Goal: Information Seeking & Learning: Learn about a topic

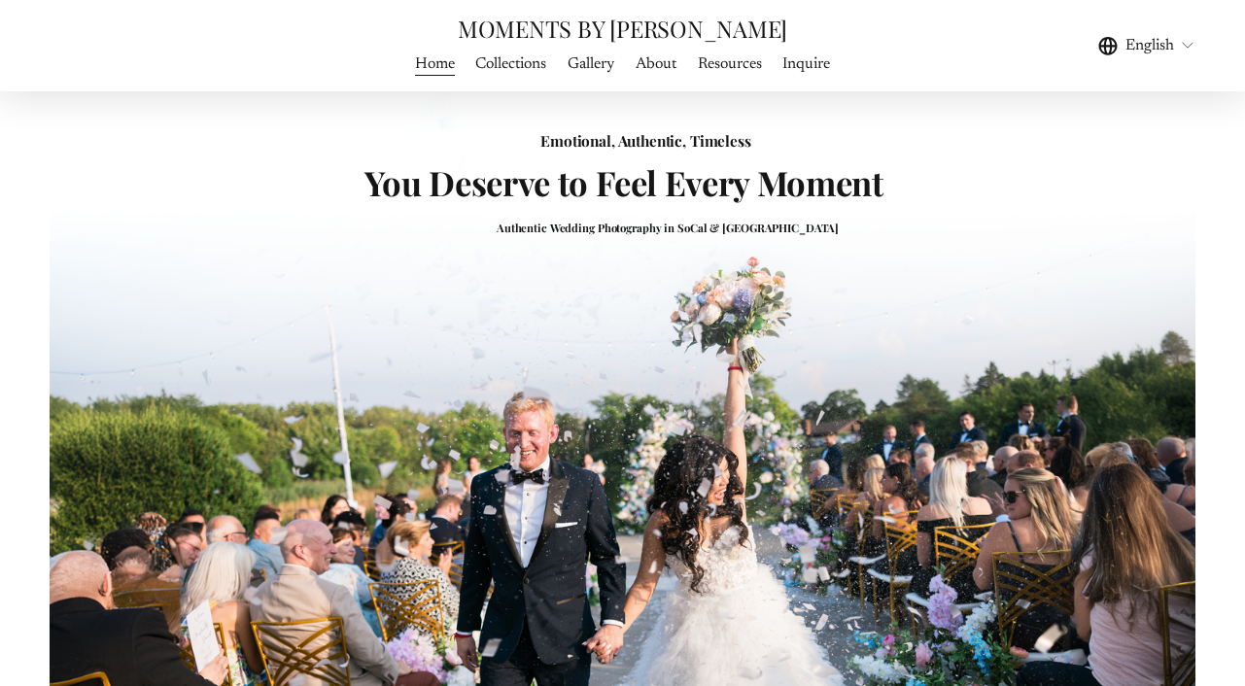
click at [591, 70] on span "Gallery" at bounding box center [591, 63] width 47 height 23
click at [0, 0] on span "WEDDING PHOTOGRAPHY" at bounding box center [0, 0] width 0 height 0
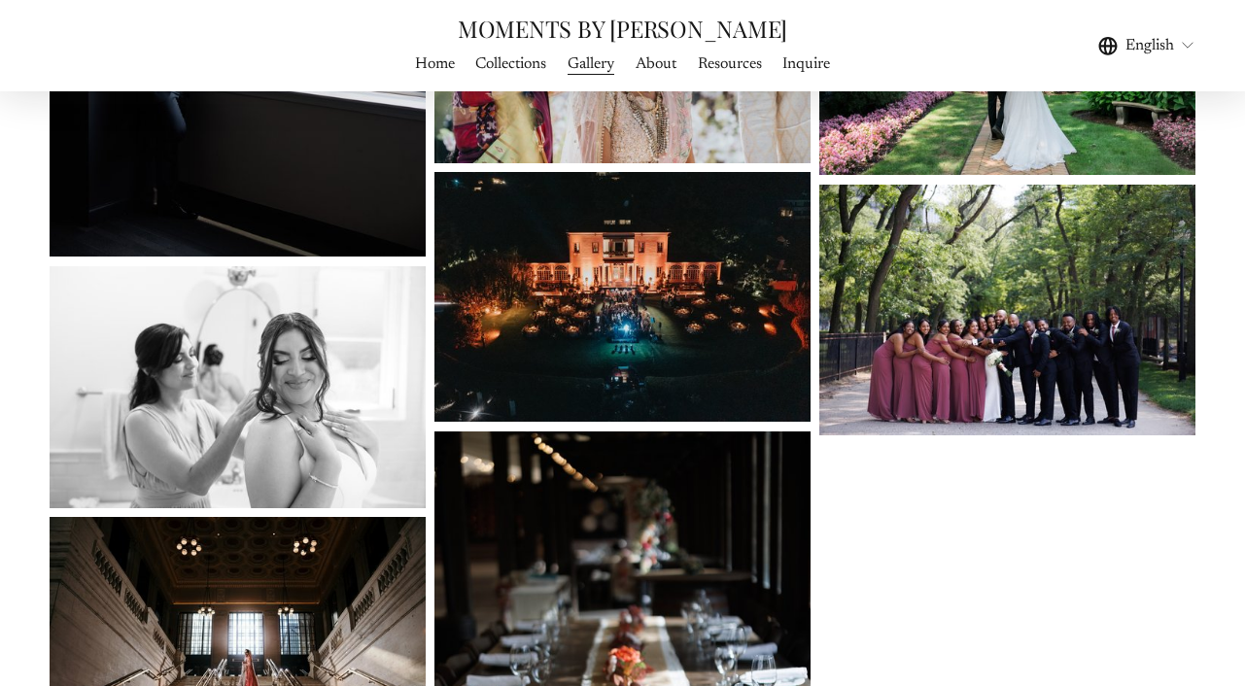
scroll to position [1278, 0]
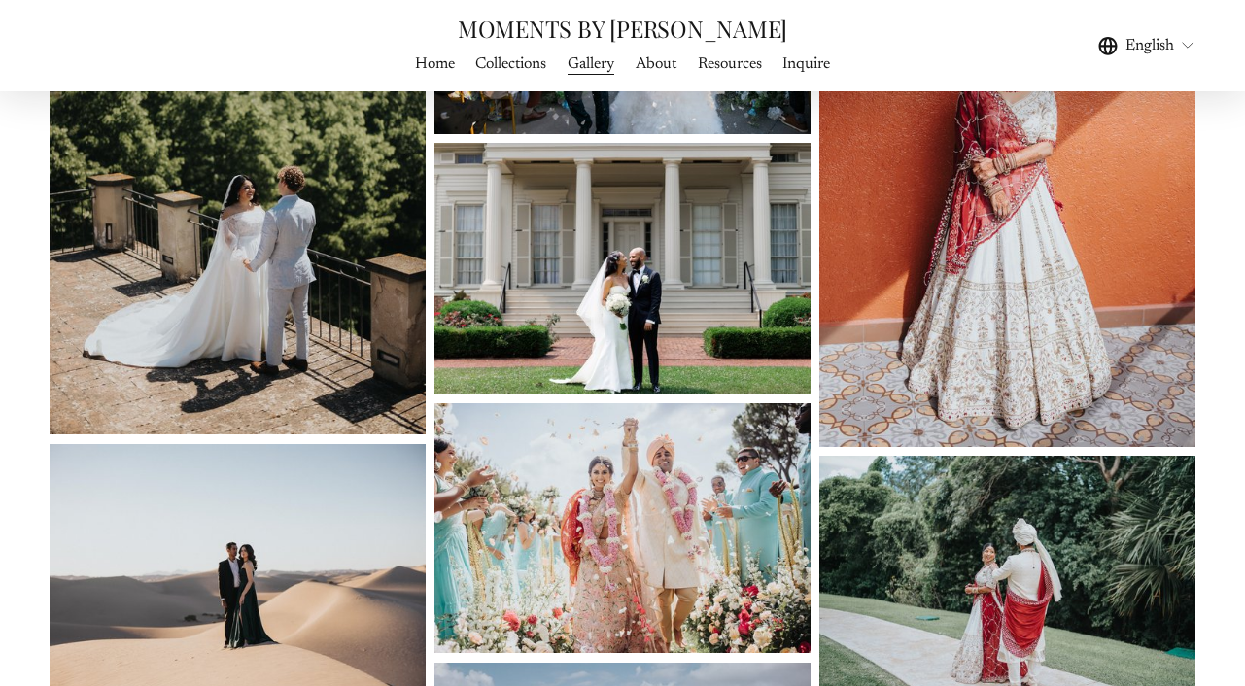
click at [649, 61] on link "About" at bounding box center [656, 65] width 41 height 26
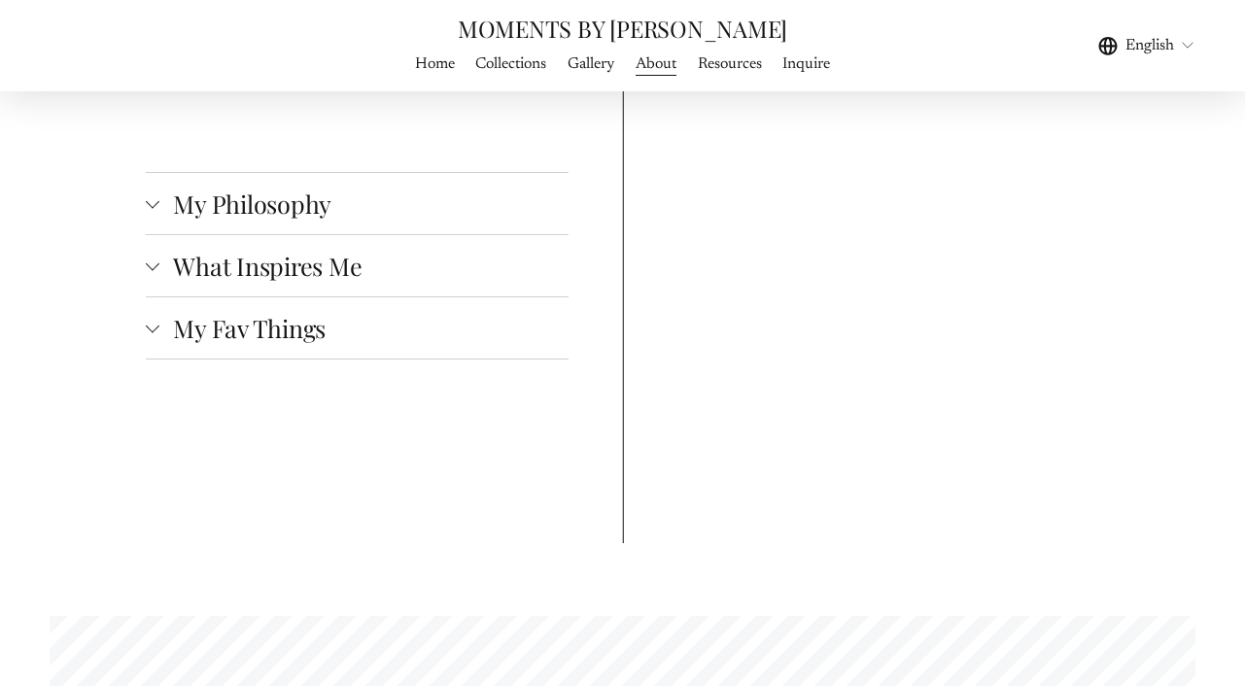
scroll to position [3285, 0]
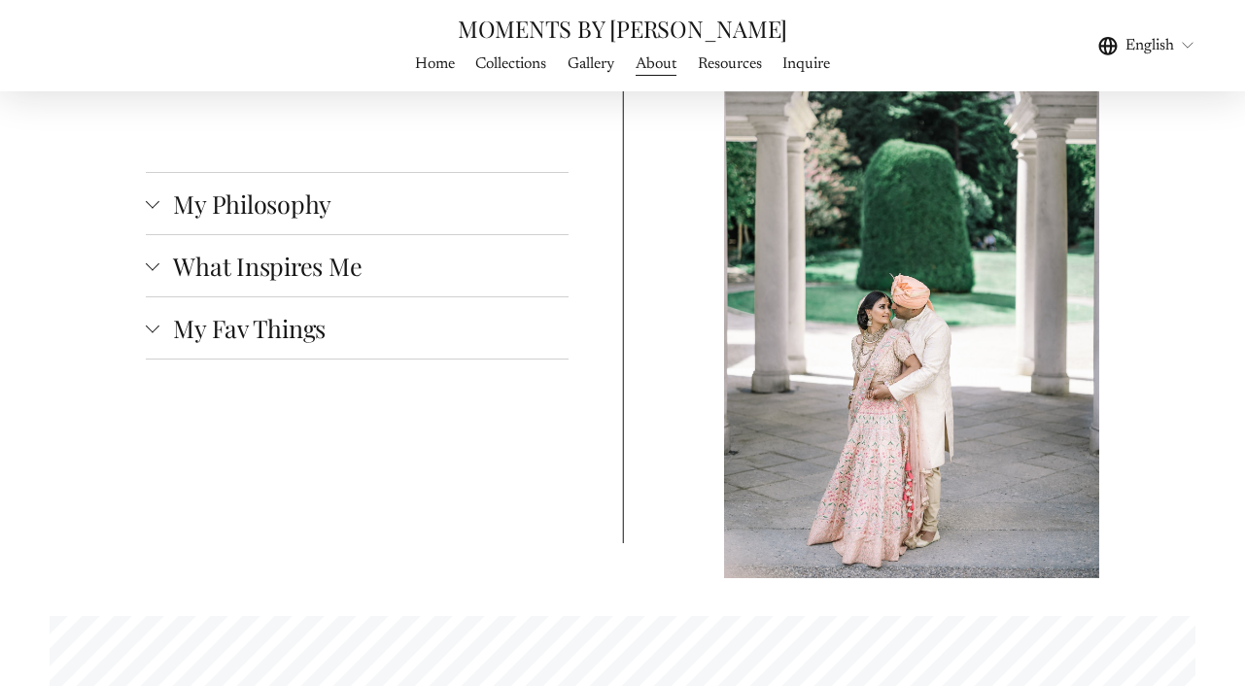
click at [315, 250] on span "What Inspires Me" at bounding box center [363, 266] width 409 height 32
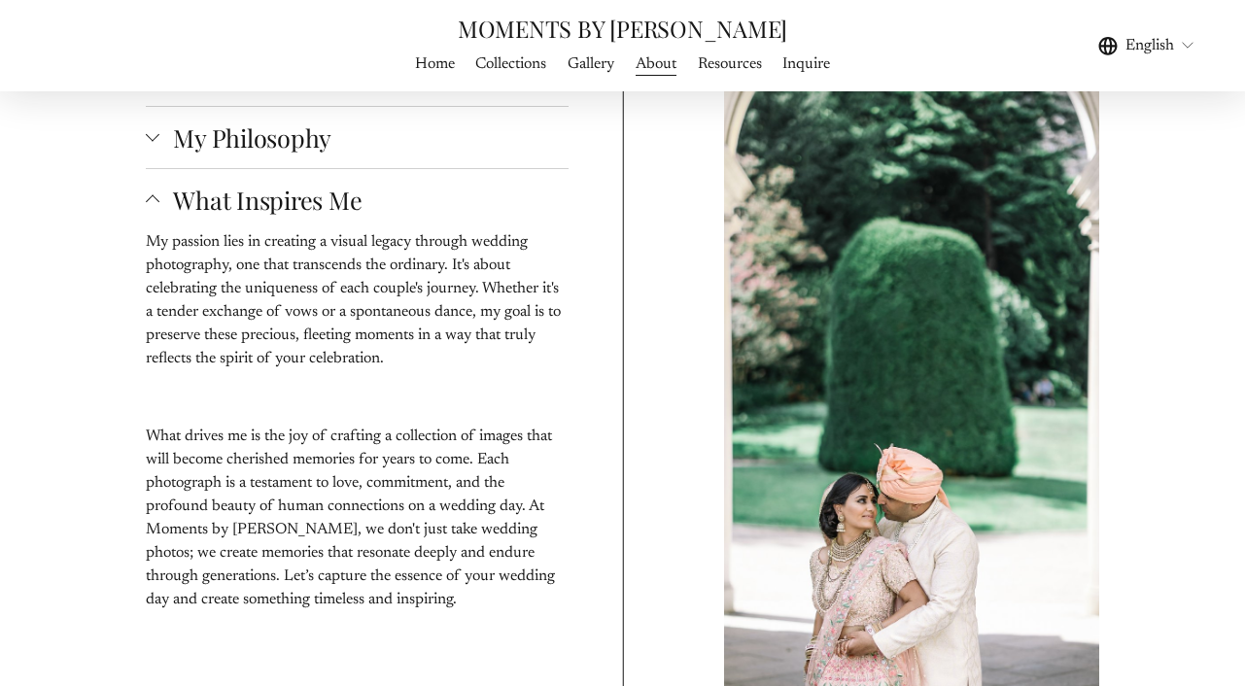
scroll to position [3307, 0]
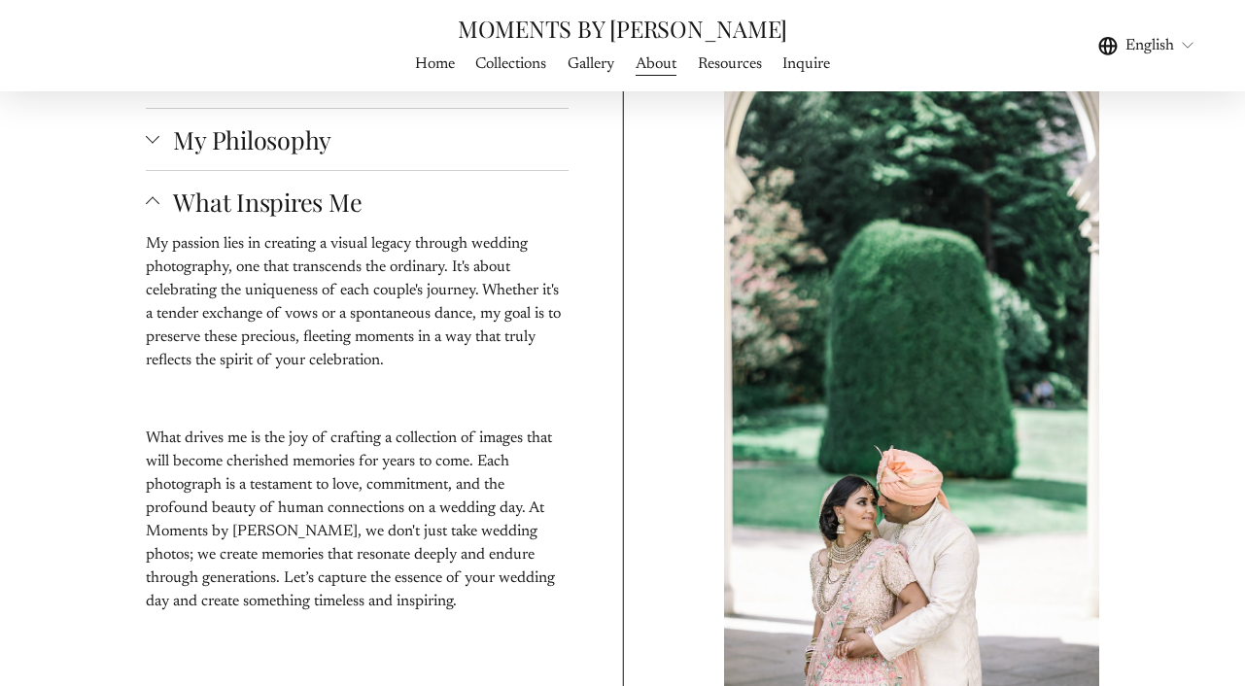
click at [325, 186] on span "What Inspires Me" at bounding box center [363, 202] width 409 height 32
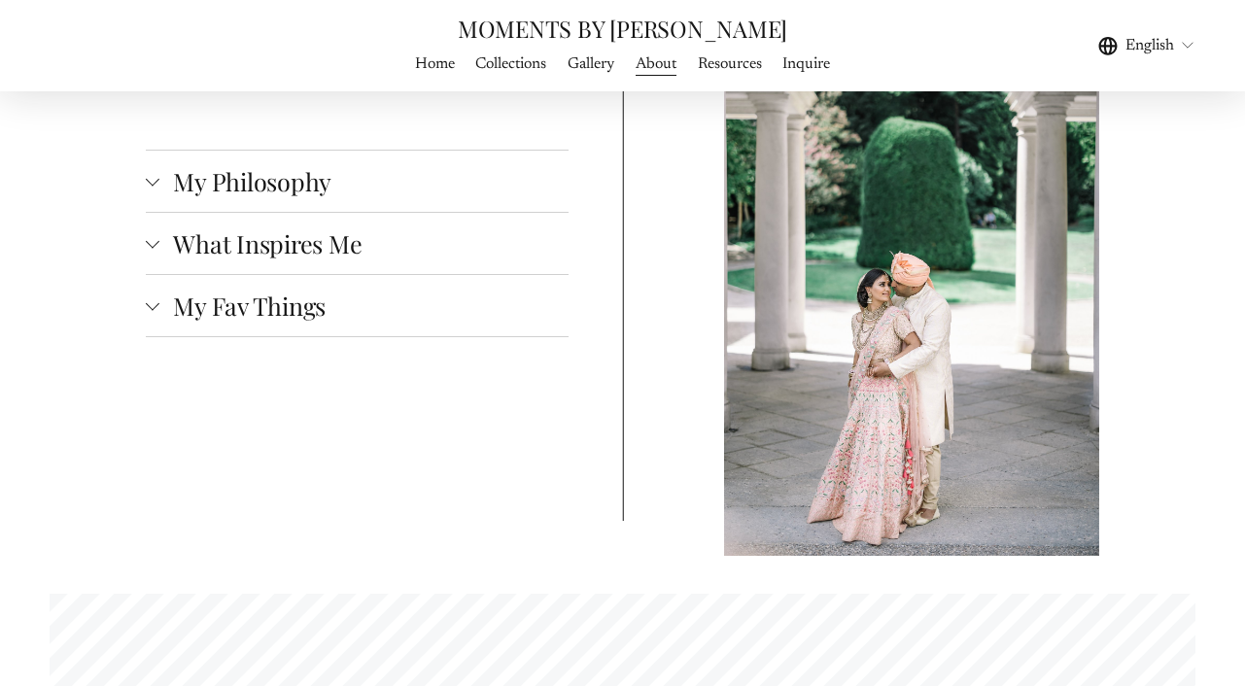
click at [295, 290] on span "My Fav Things" at bounding box center [363, 306] width 409 height 32
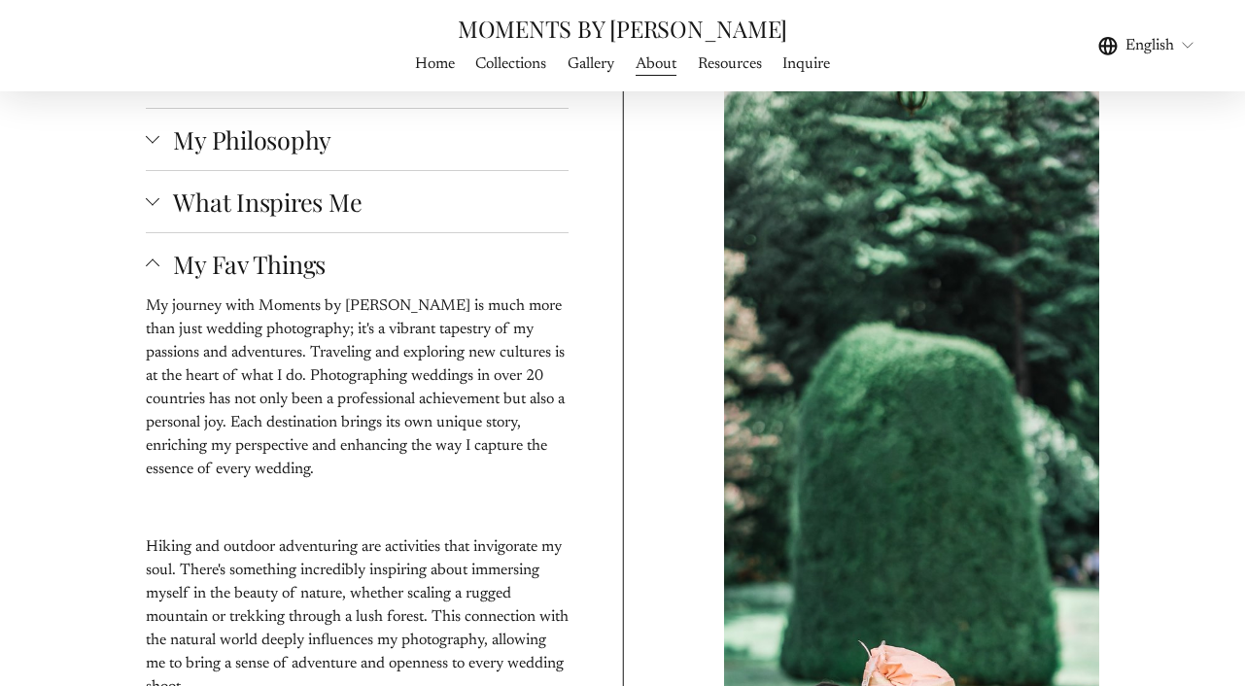
click at [303, 248] on span "My Fav Things" at bounding box center [363, 264] width 409 height 32
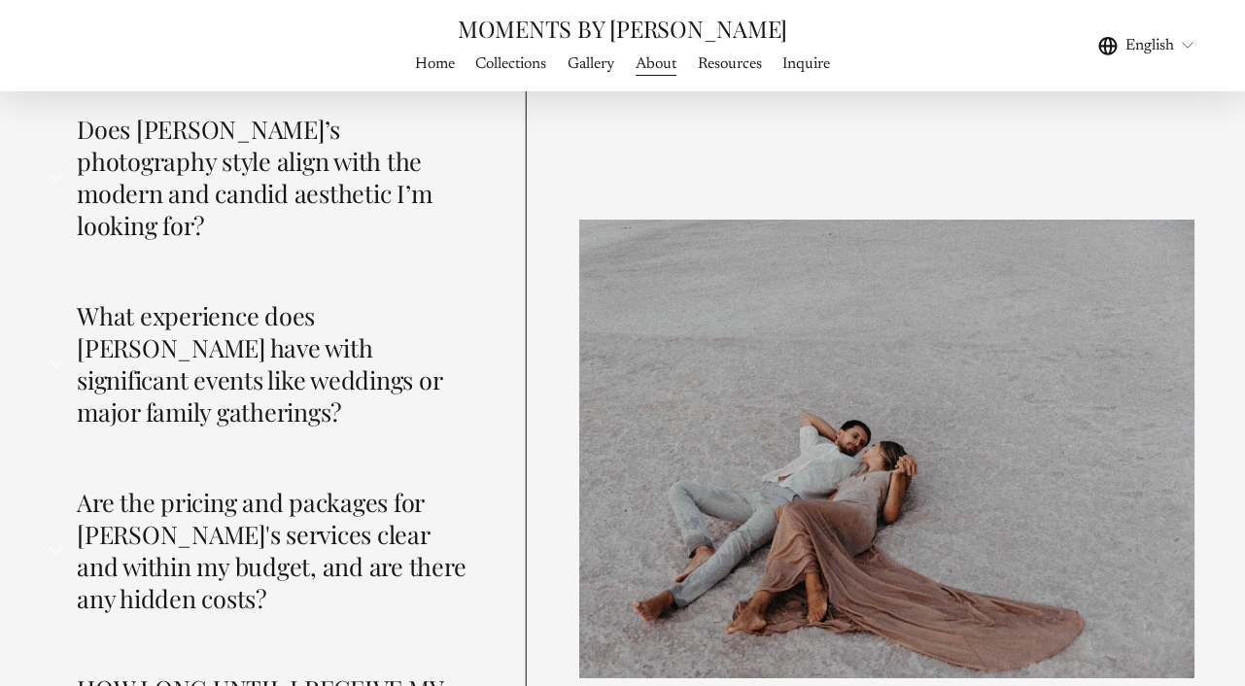
scroll to position [4466, 0]
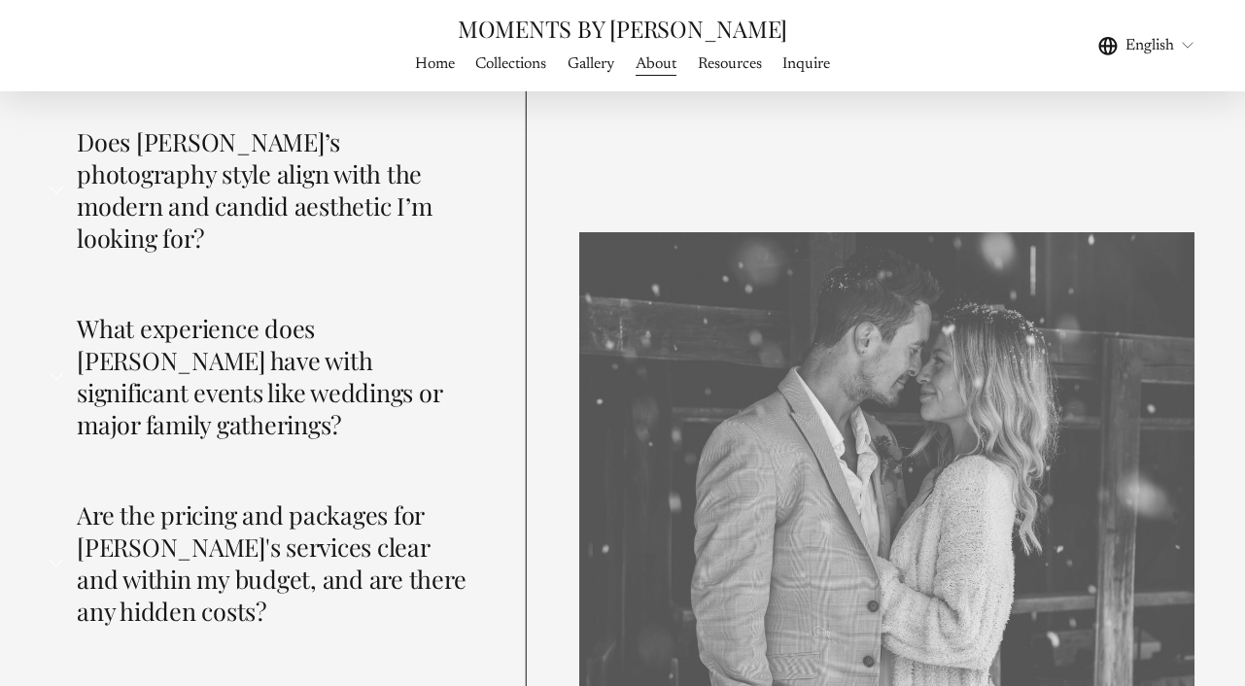
click at [305, 166] on span "Does Frank’s photography style align with the modern and candid aesthetic I’m l…" at bounding box center [267, 189] width 409 height 128
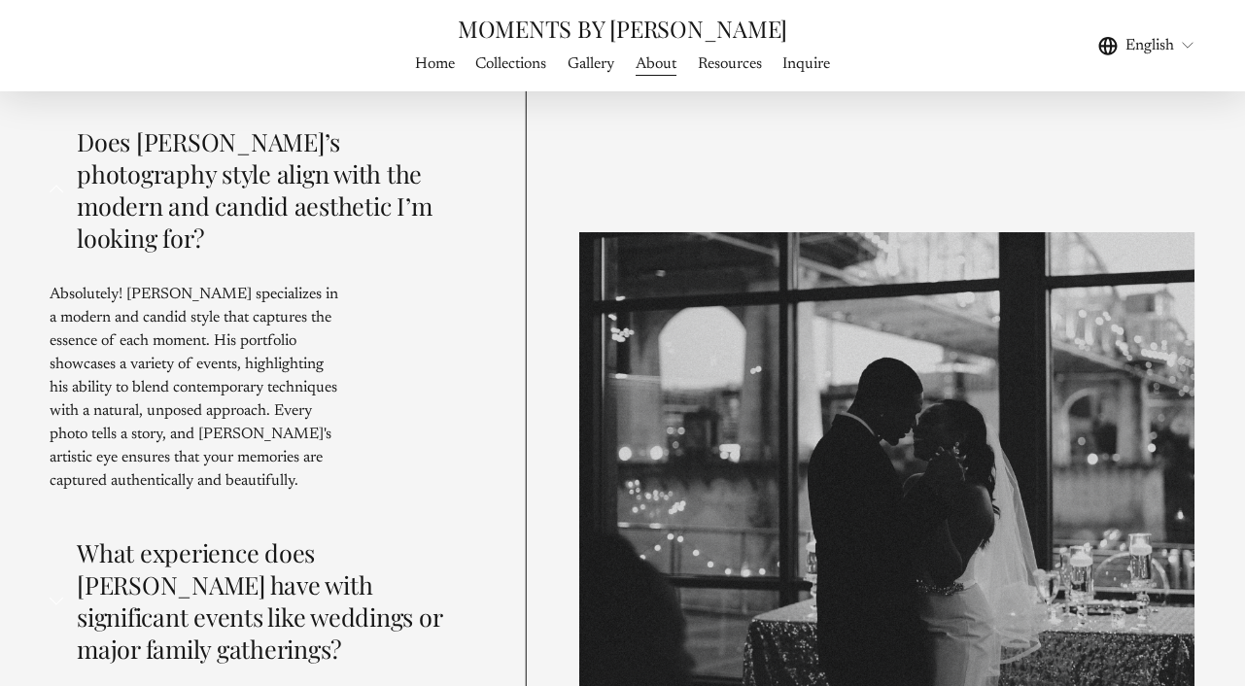
click at [304, 166] on span "Does Frank’s photography style align with the modern and candid aesthetic I’m l…" at bounding box center [267, 189] width 409 height 128
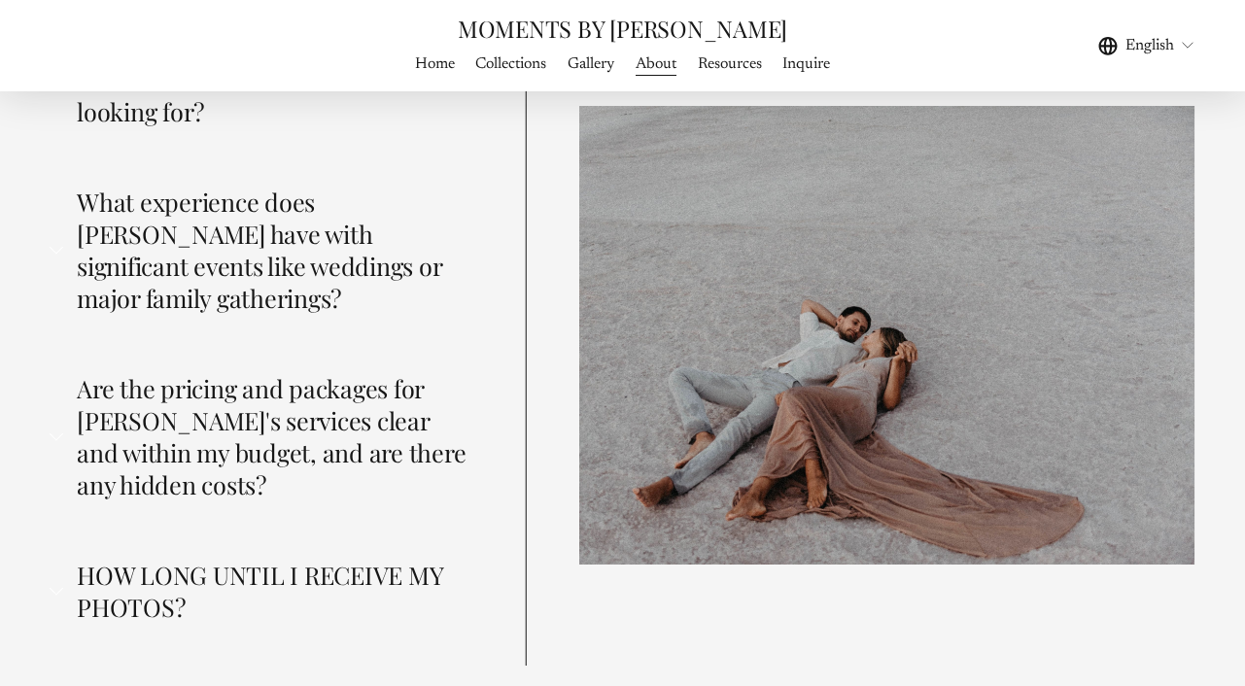
scroll to position [4613, 0]
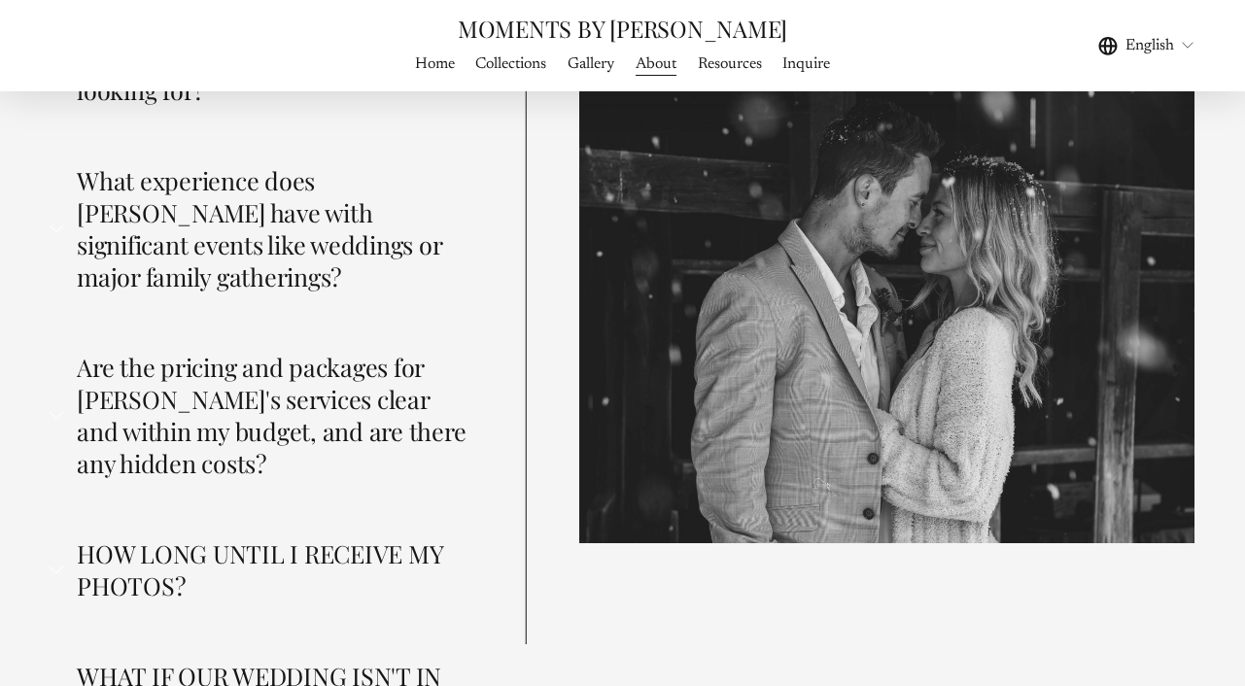
click at [310, 176] on span "What experience does Frank have with significant events like weddings or major …" at bounding box center [267, 228] width 409 height 128
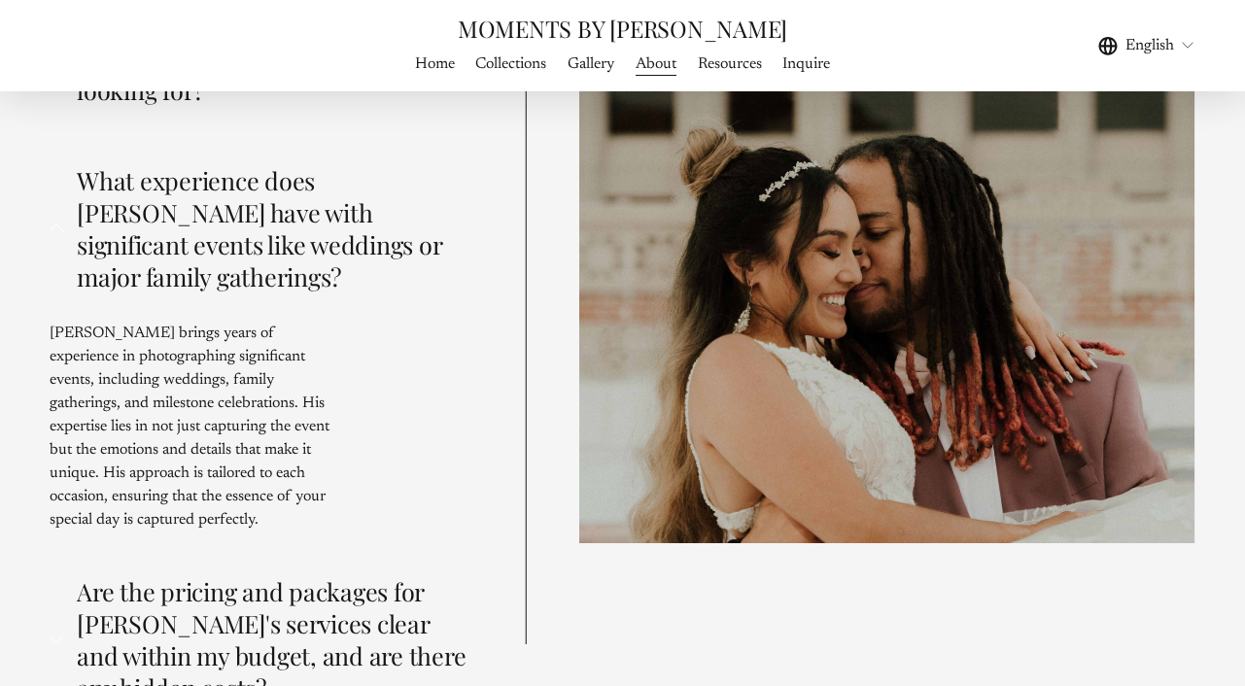
click at [310, 176] on span "What experience does Frank have with significant events like weddings or major …" at bounding box center [267, 228] width 409 height 128
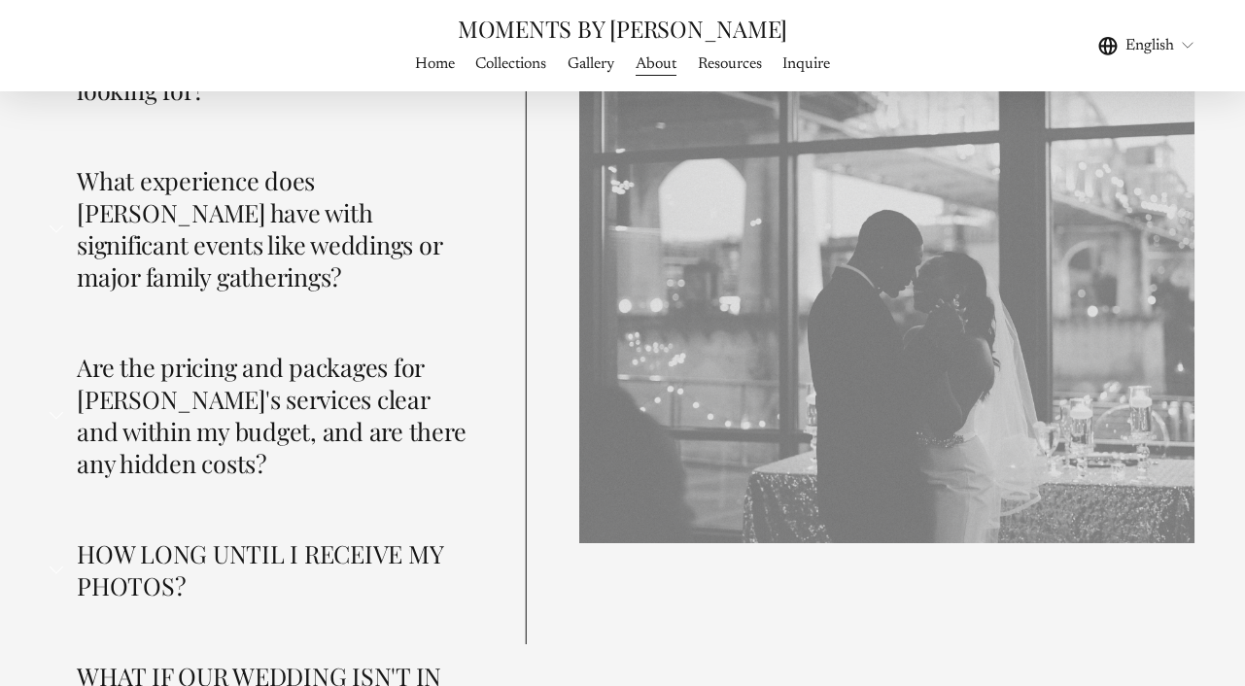
click at [285, 351] on span "Are the pricing and packages for Frank's services clear and within my budget, a…" at bounding box center [267, 415] width 409 height 128
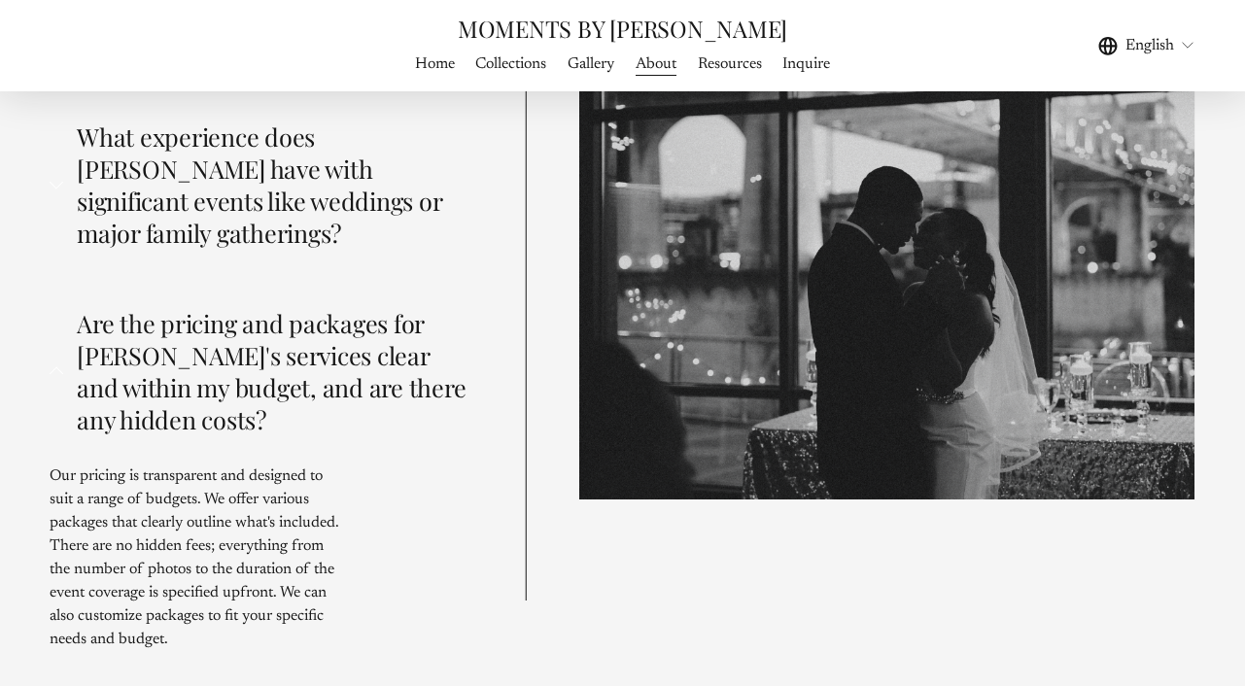
scroll to position [4661, 0]
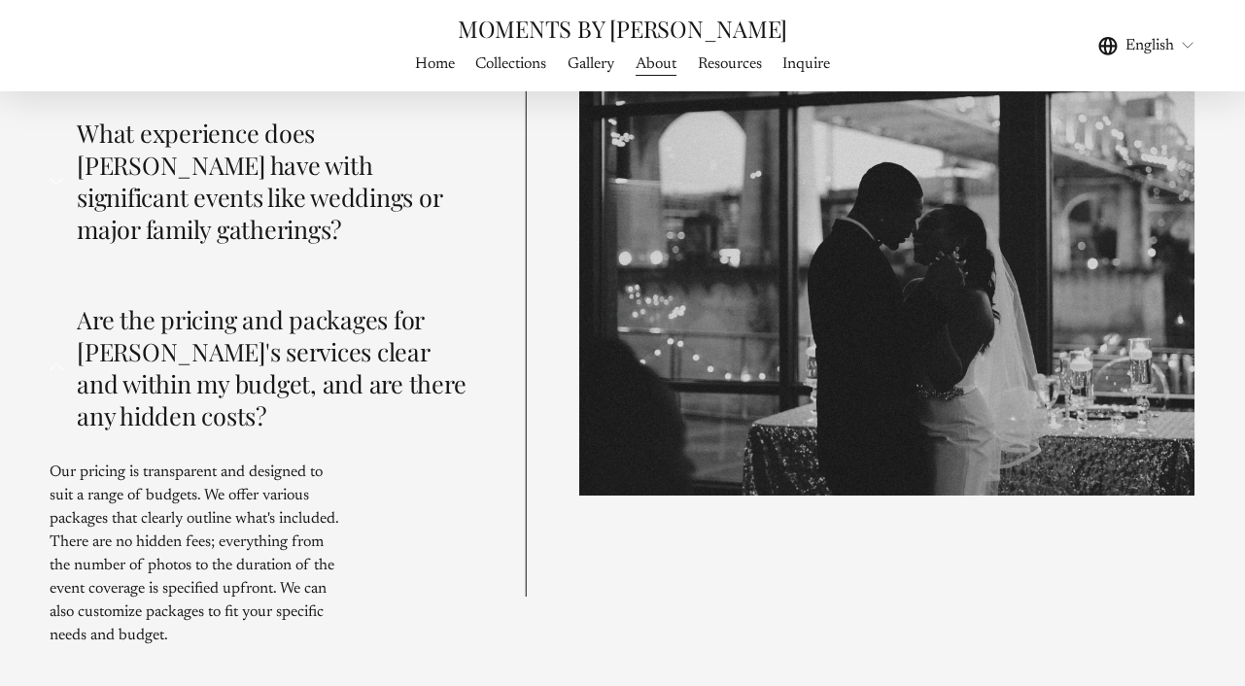
click at [294, 303] on span "Are the pricing and packages for Frank's services clear and within my budget, a…" at bounding box center [267, 367] width 409 height 128
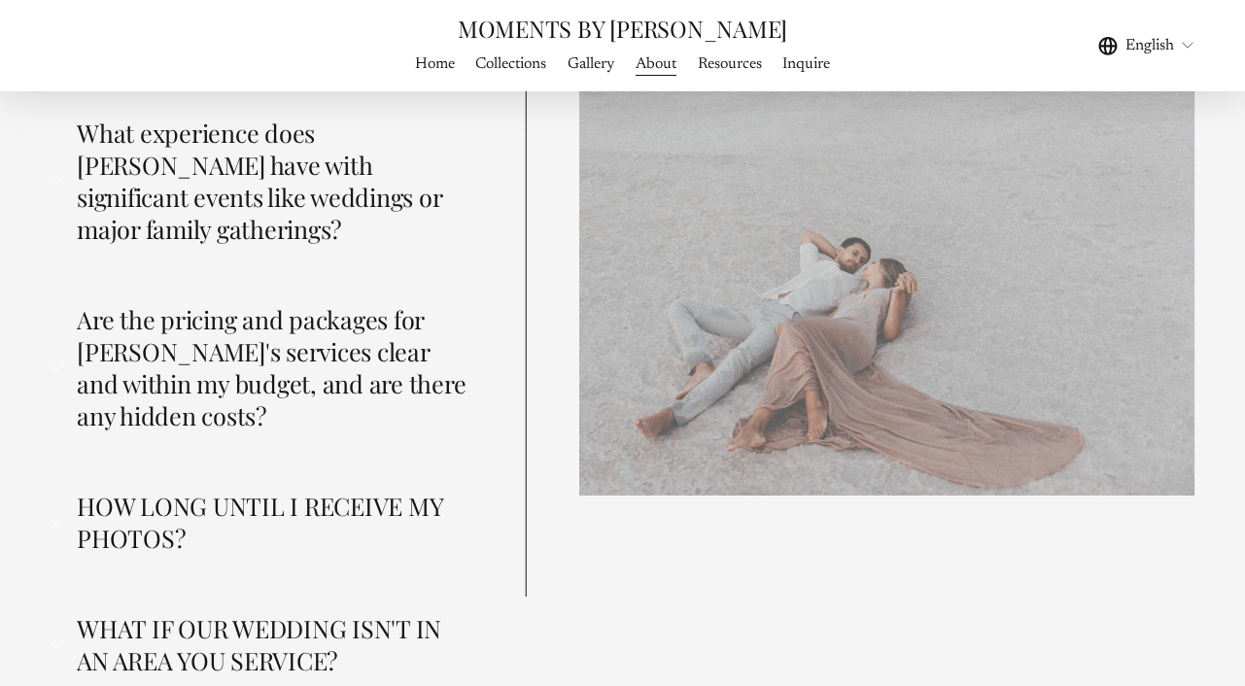
click at [267, 490] on span "HOW LONG UNTIL I RECEIVE MY PHOTOS?" at bounding box center [267, 522] width 409 height 64
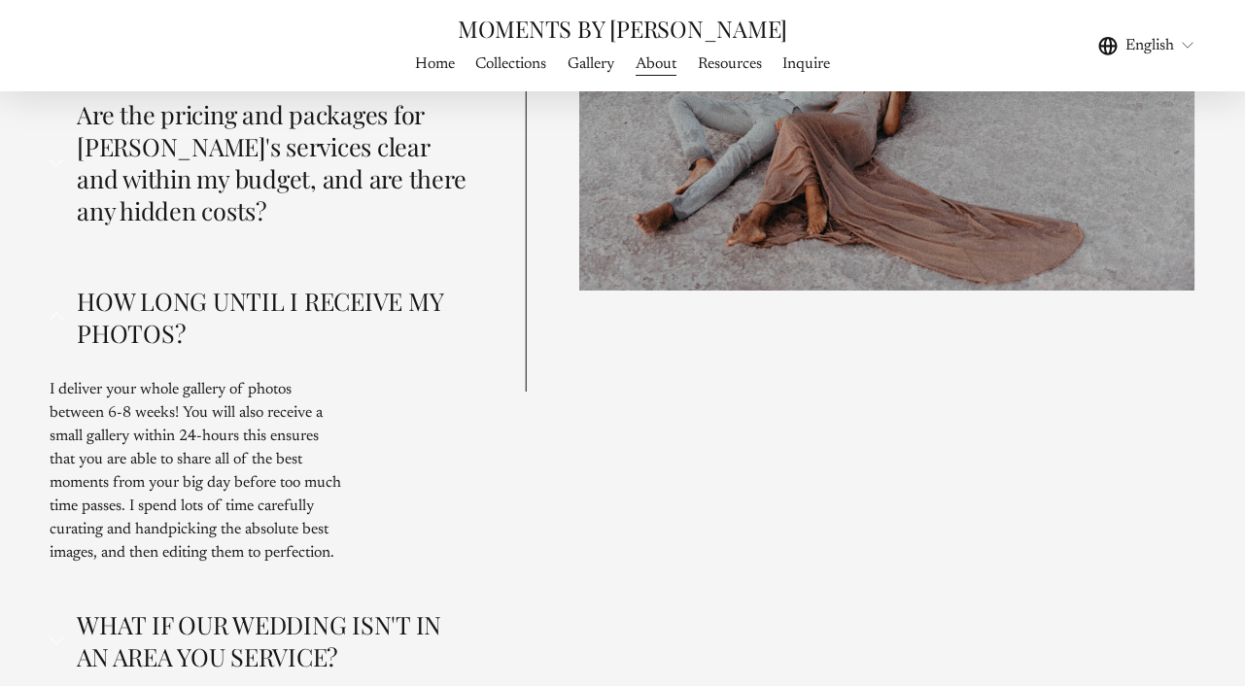
scroll to position [4871, 0]
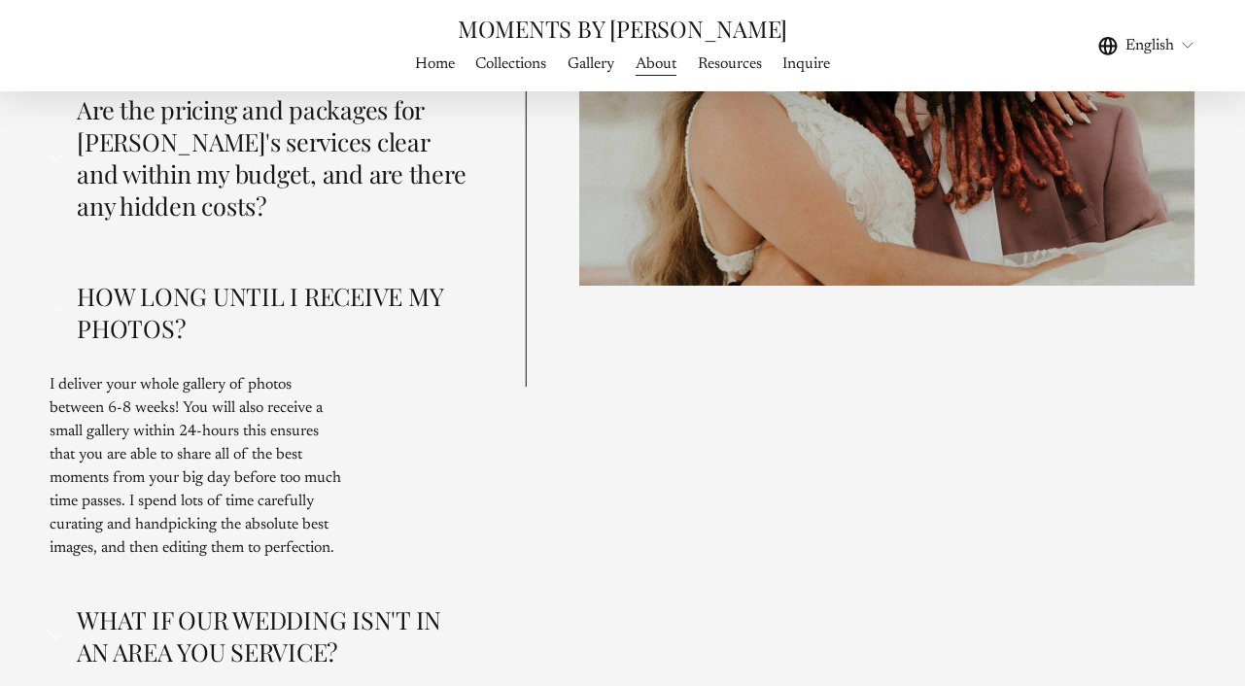
click at [318, 280] on span "HOW LONG UNTIL I RECEIVE MY PHOTOS?" at bounding box center [267, 312] width 409 height 64
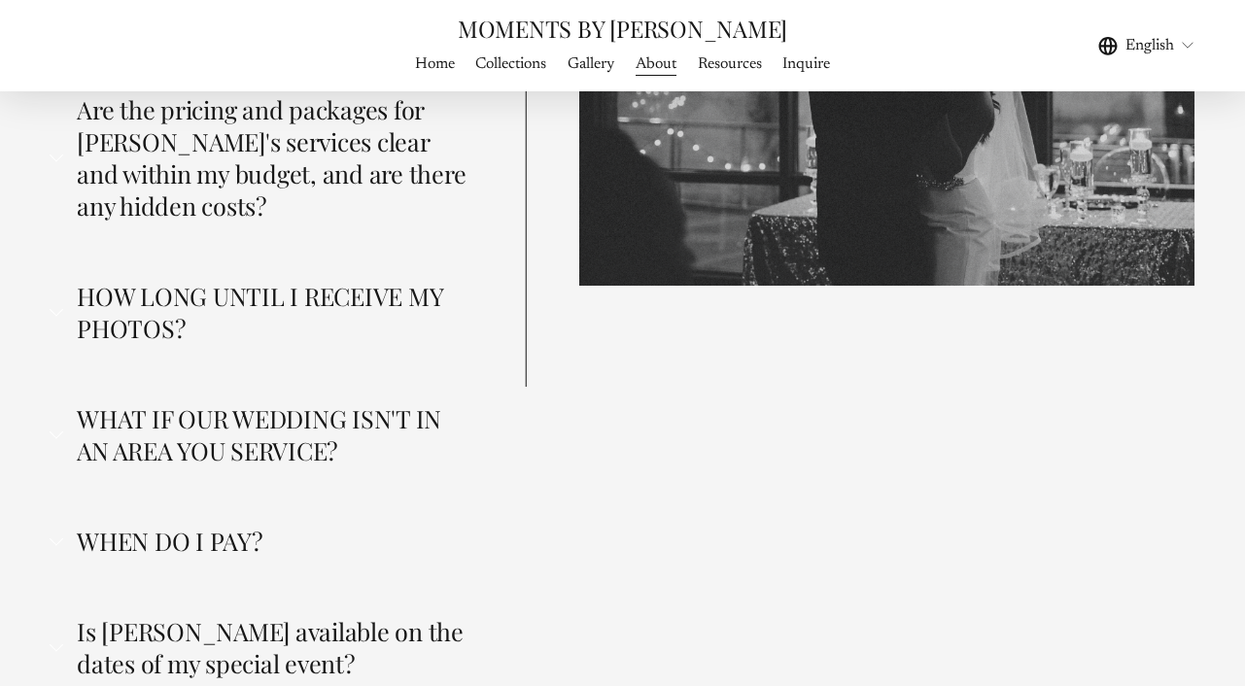
click at [283, 402] on span "WHAT IF OUR WEDDING ISN'T IN AN AREA YOU SERVICE?" at bounding box center [267, 434] width 409 height 64
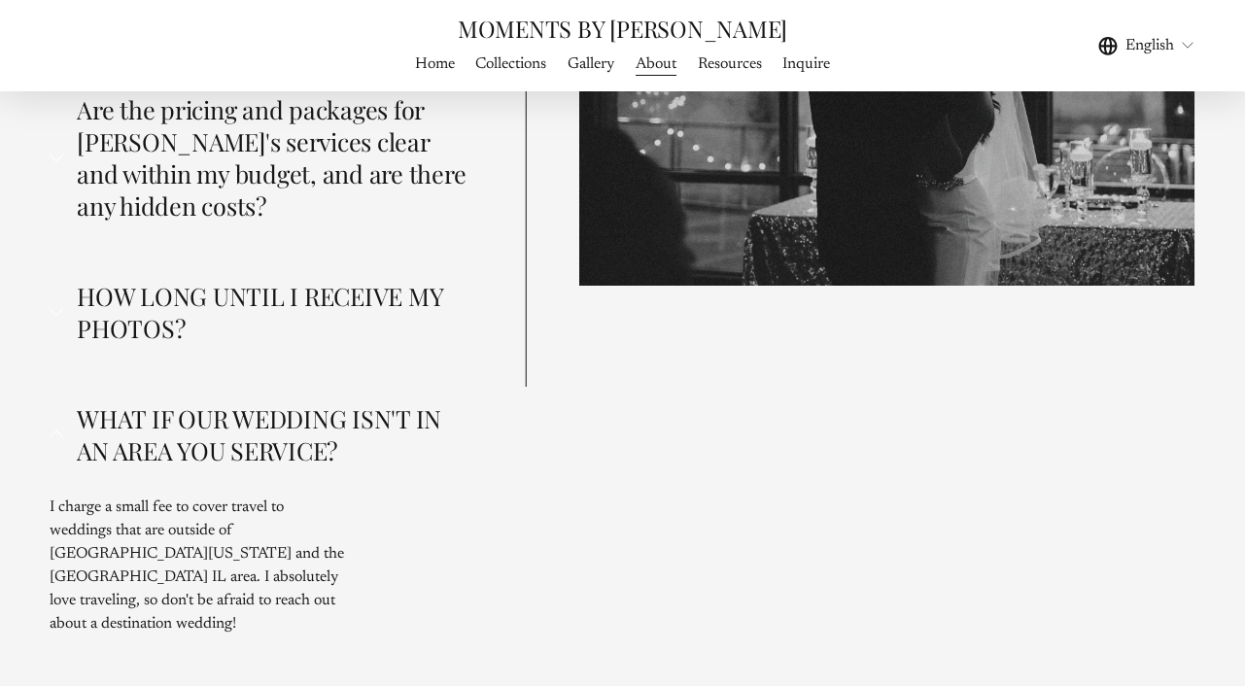
click at [283, 402] on span "WHAT IF OUR WEDDING ISN'T IN AN AREA YOU SERVICE?" at bounding box center [267, 434] width 409 height 64
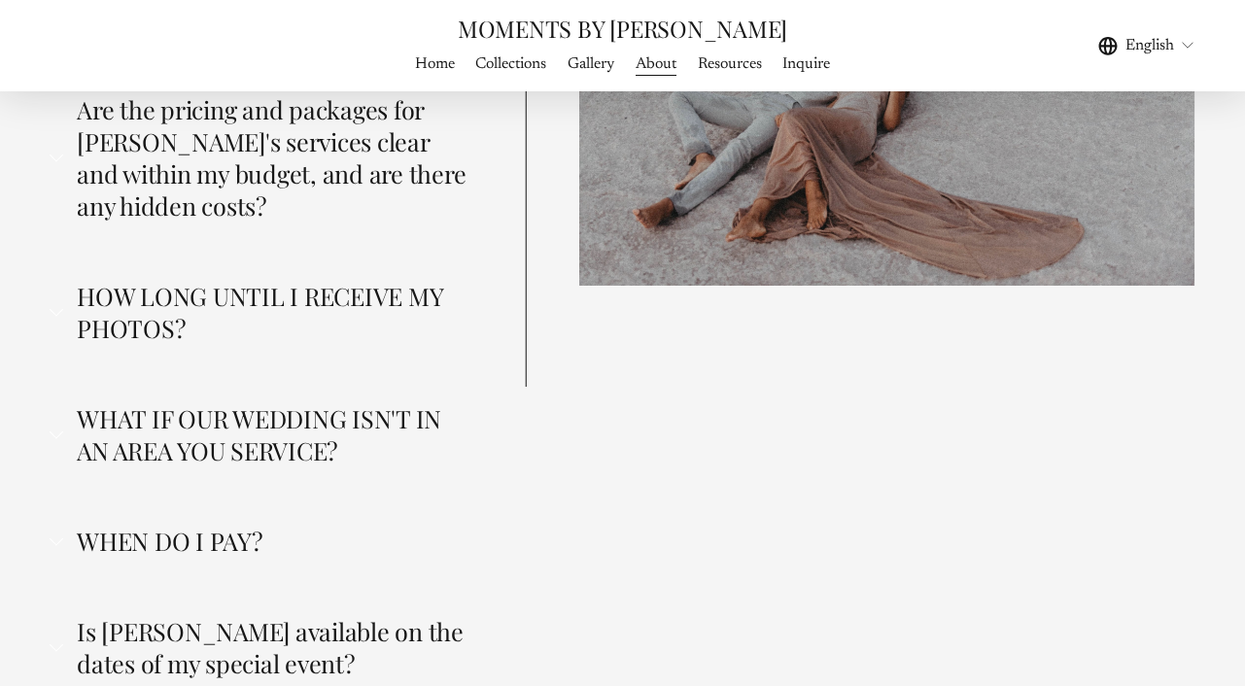
click at [237, 525] on span "WHEN DO I PAY?" at bounding box center [267, 541] width 409 height 32
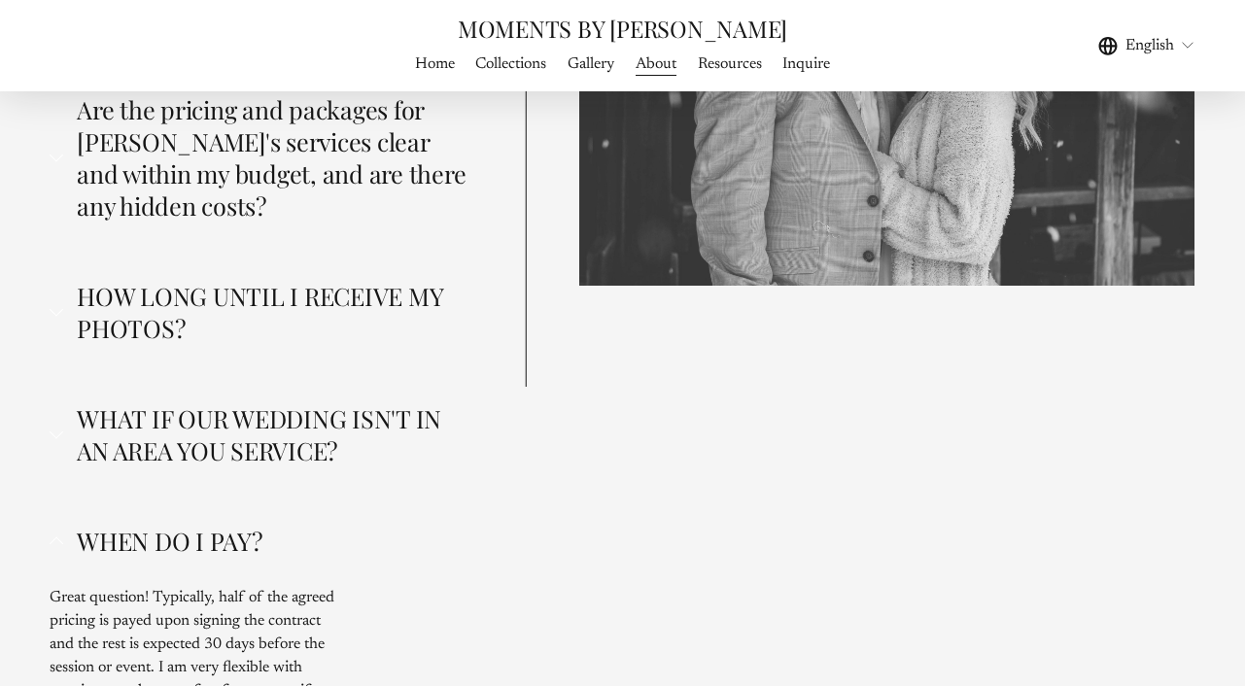
click at [237, 525] on span "WHEN DO I PAY?" at bounding box center [267, 541] width 409 height 32
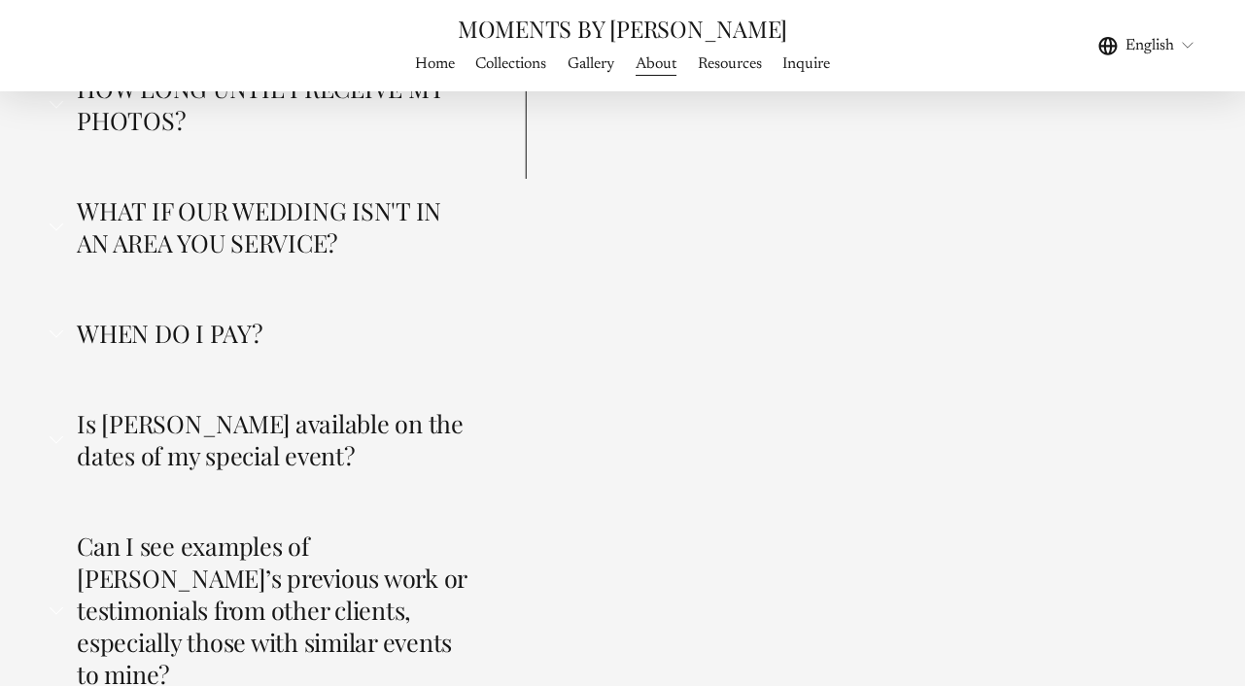
scroll to position [5082, 0]
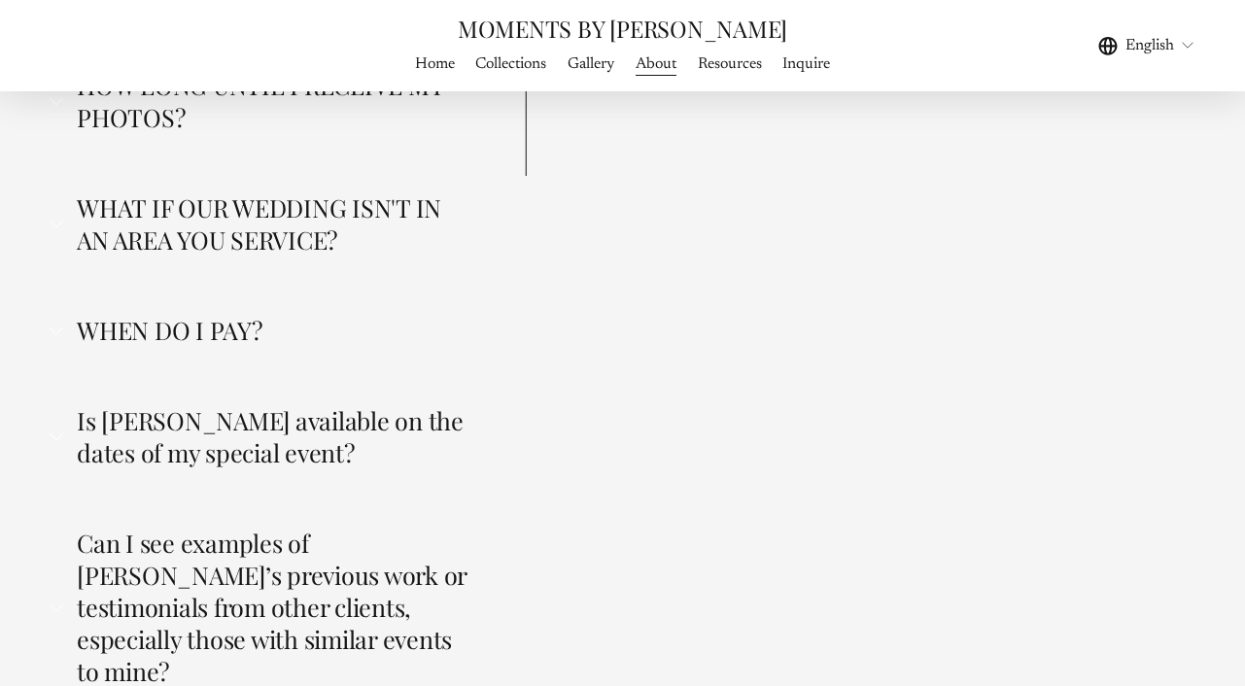
click at [294, 404] on span "Is Frank available on the dates of my special event?" at bounding box center [267, 436] width 409 height 64
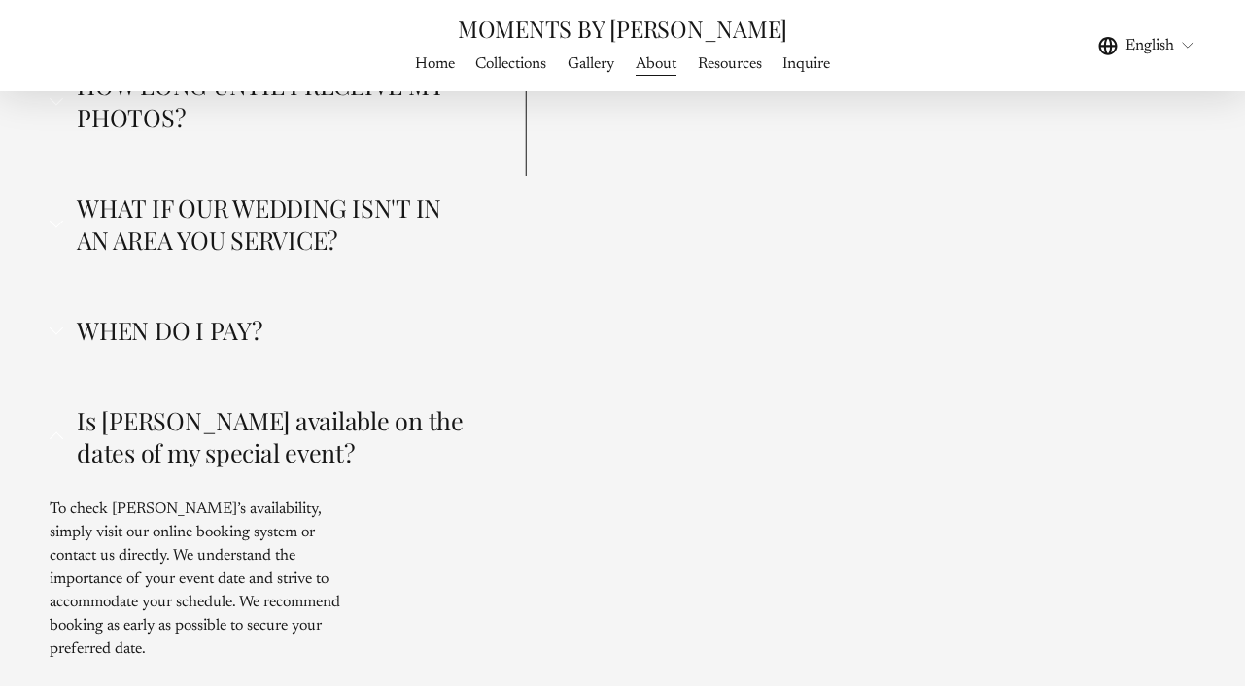
click at [294, 404] on span "Is Frank available on the dates of my special event?" at bounding box center [267, 436] width 409 height 64
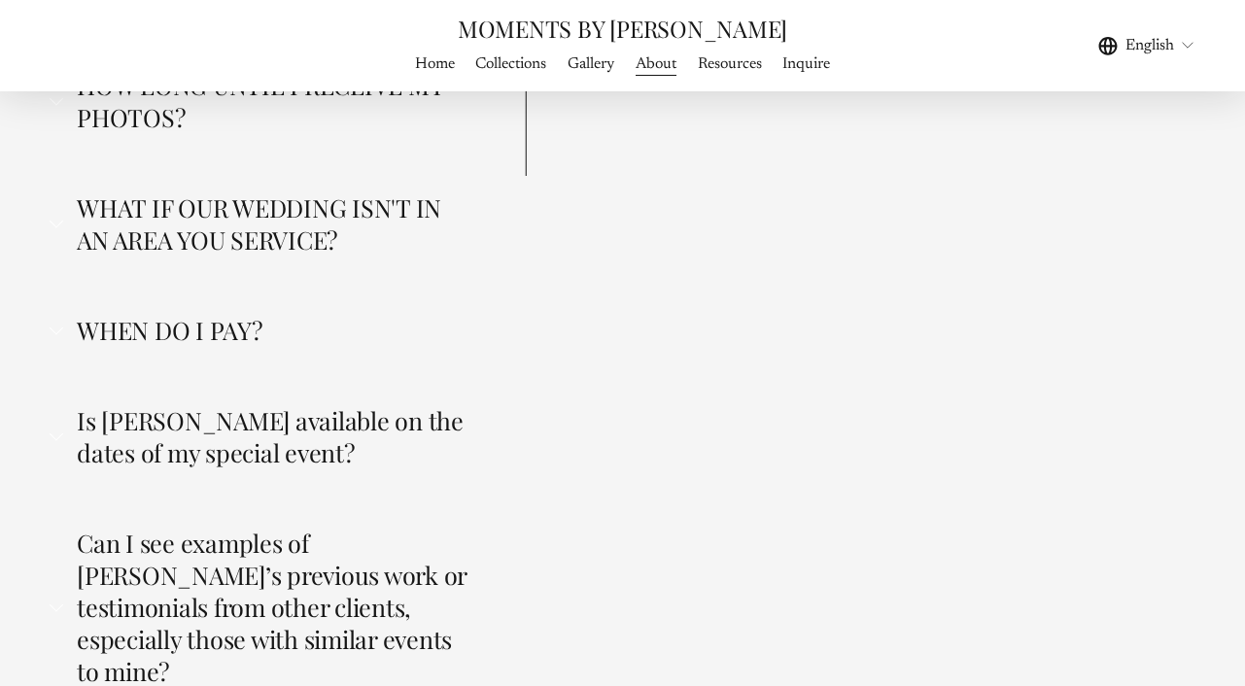
click at [265, 527] on span "Can I see examples of Frank’s previous work or testimonials from other clients,…" at bounding box center [267, 607] width 409 height 160
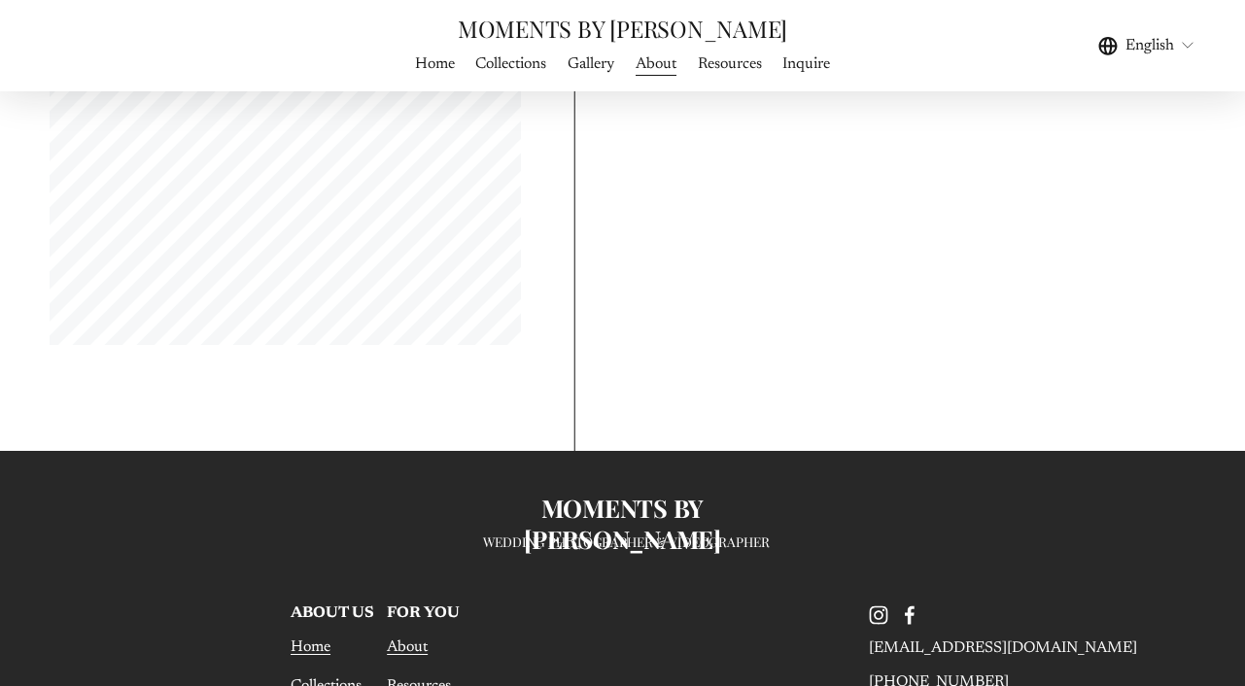
scroll to position [7299, 0]
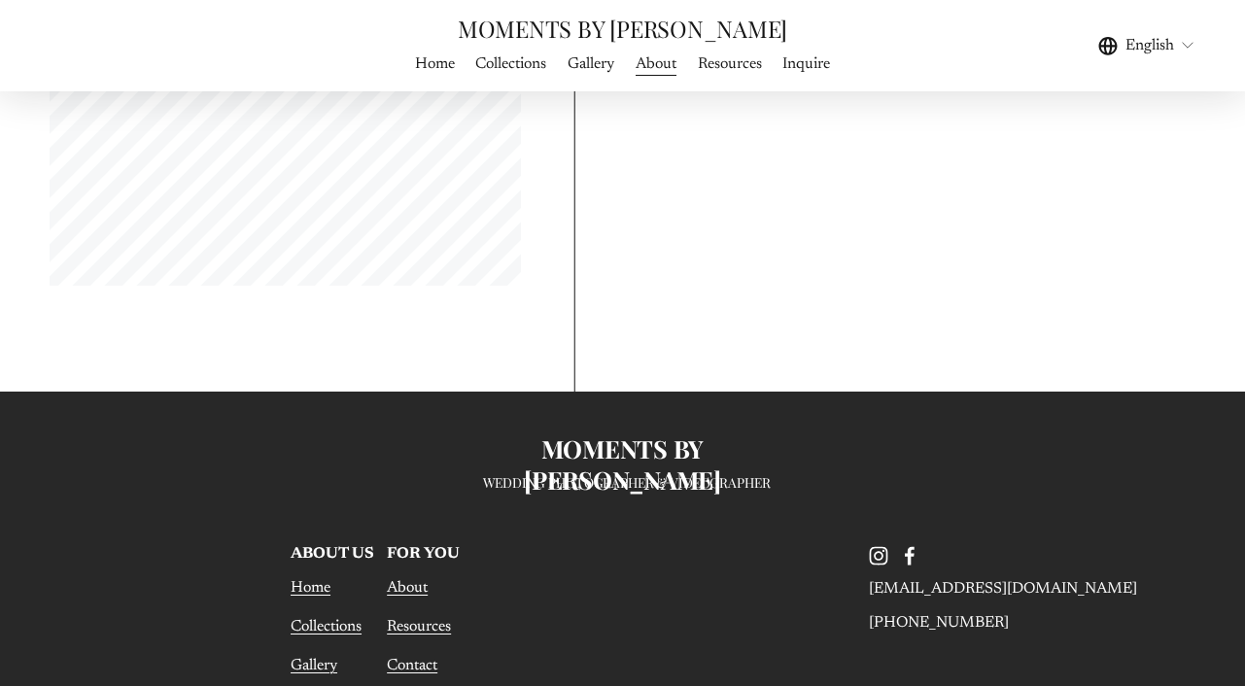
click at [333, 615] on link "Collections" at bounding box center [326, 626] width 71 height 23
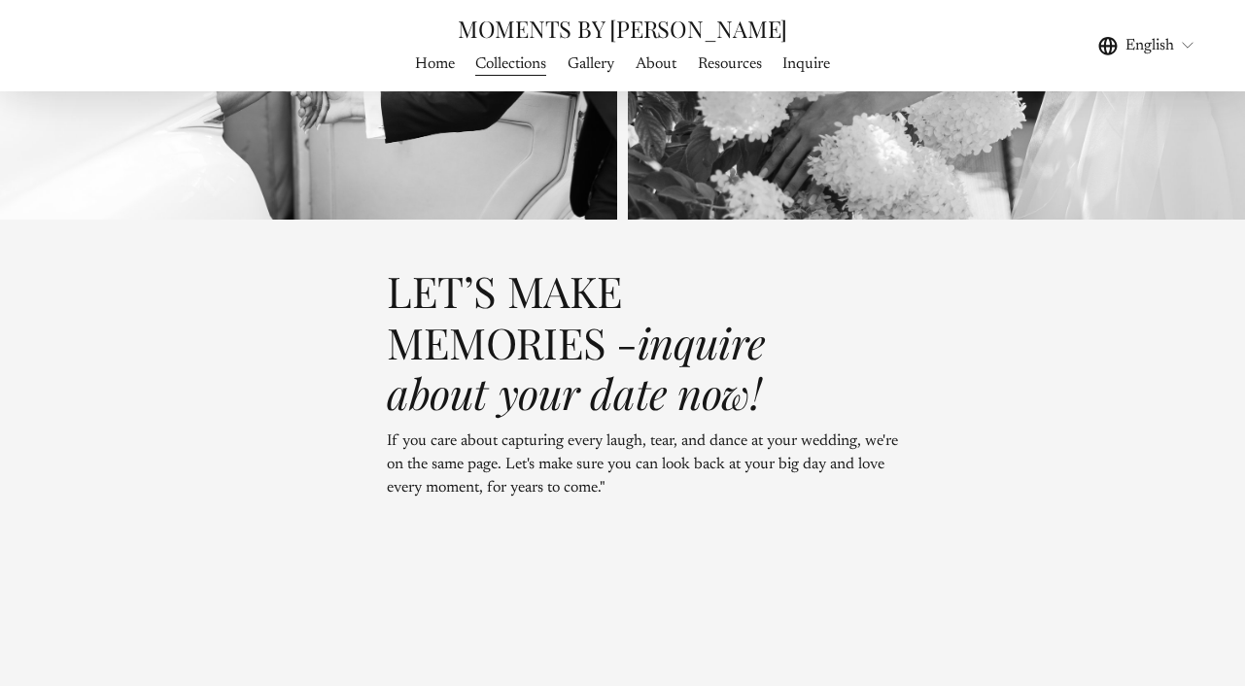
scroll to position [5534, 0]
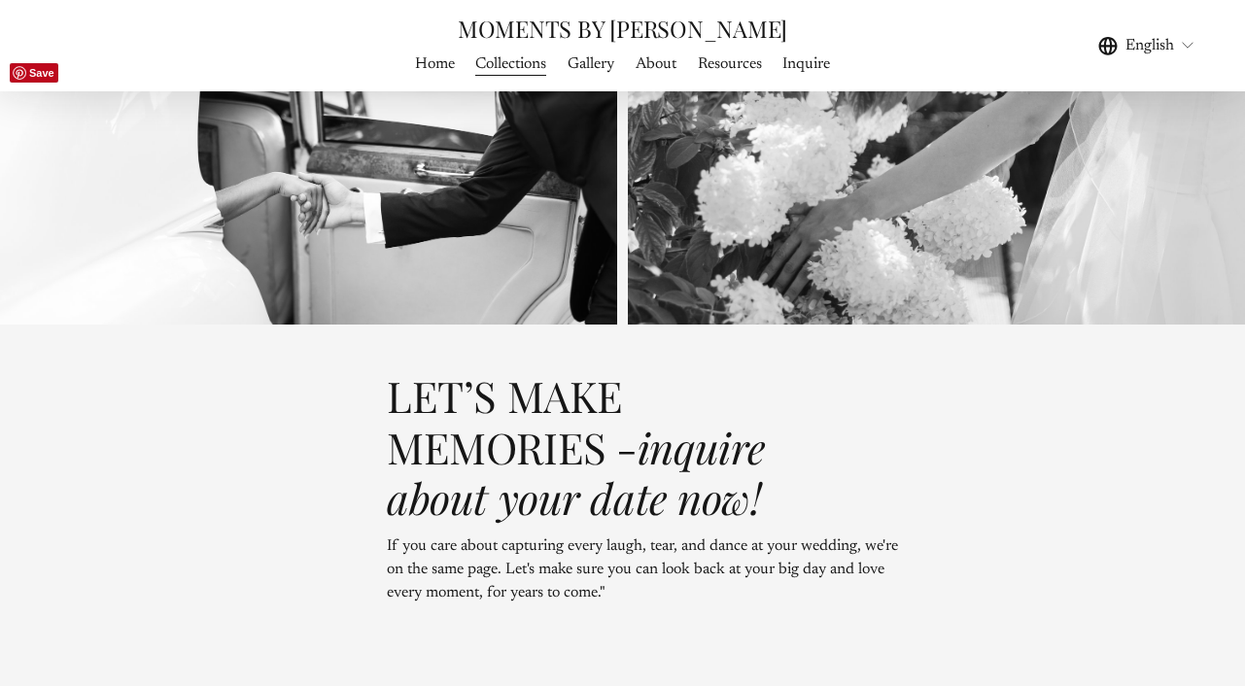
click at [592, 68] on span "Gallery" at bounding box center [591, 63] width 47 height 23
click at [0, 0] on span "WEDDING PHOTOGRAPHY" at bounding box center [0, 0] width 0 height 0
